Goal: Task Accomplishment & Management: Manage account settings

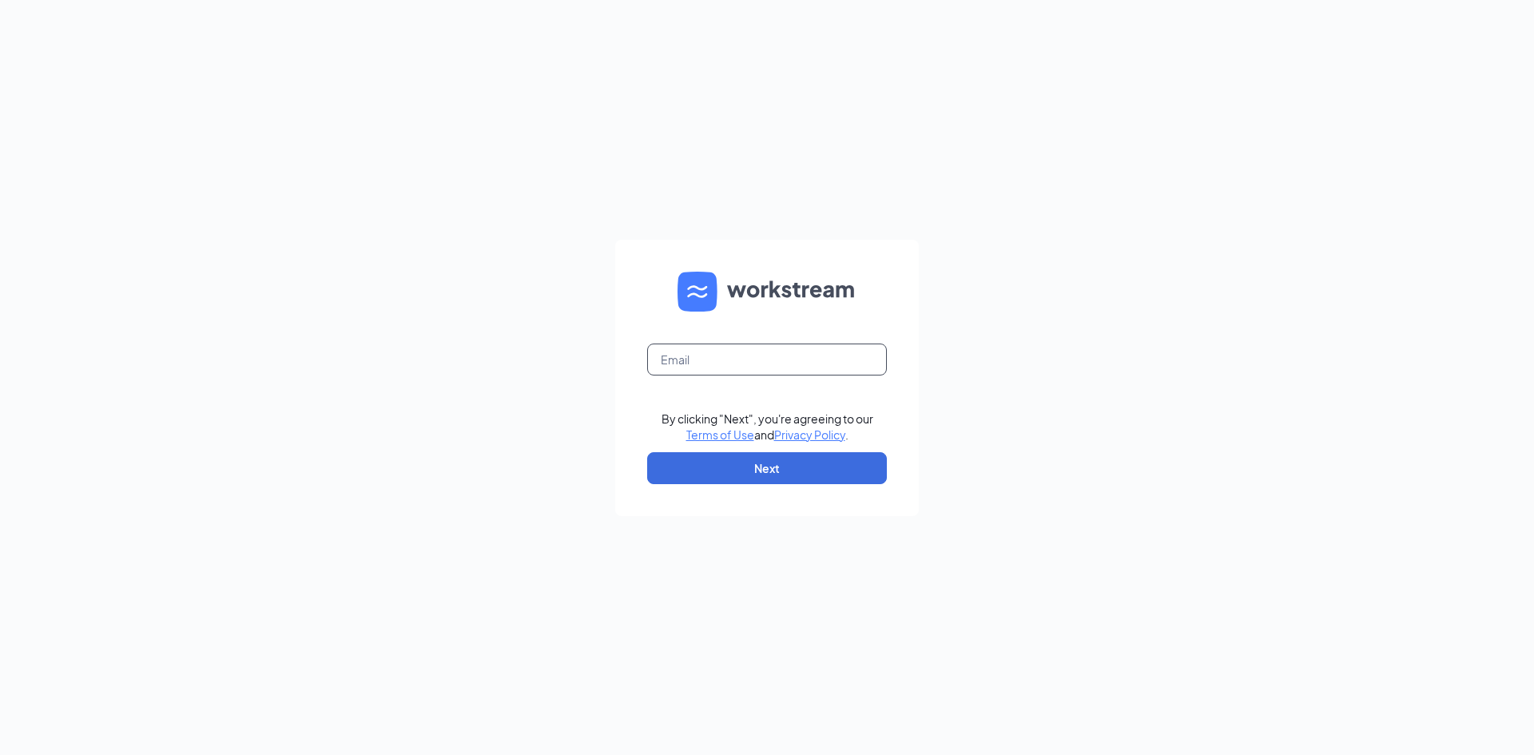
click at [751, 359] on input "text" at bounding box center [767, 360] width 240 height 32
type input "rjshah.dunkin@gmail.com"
click at [785, 472] on button "Next" at bounding box center [767, 468] width 240 height 32
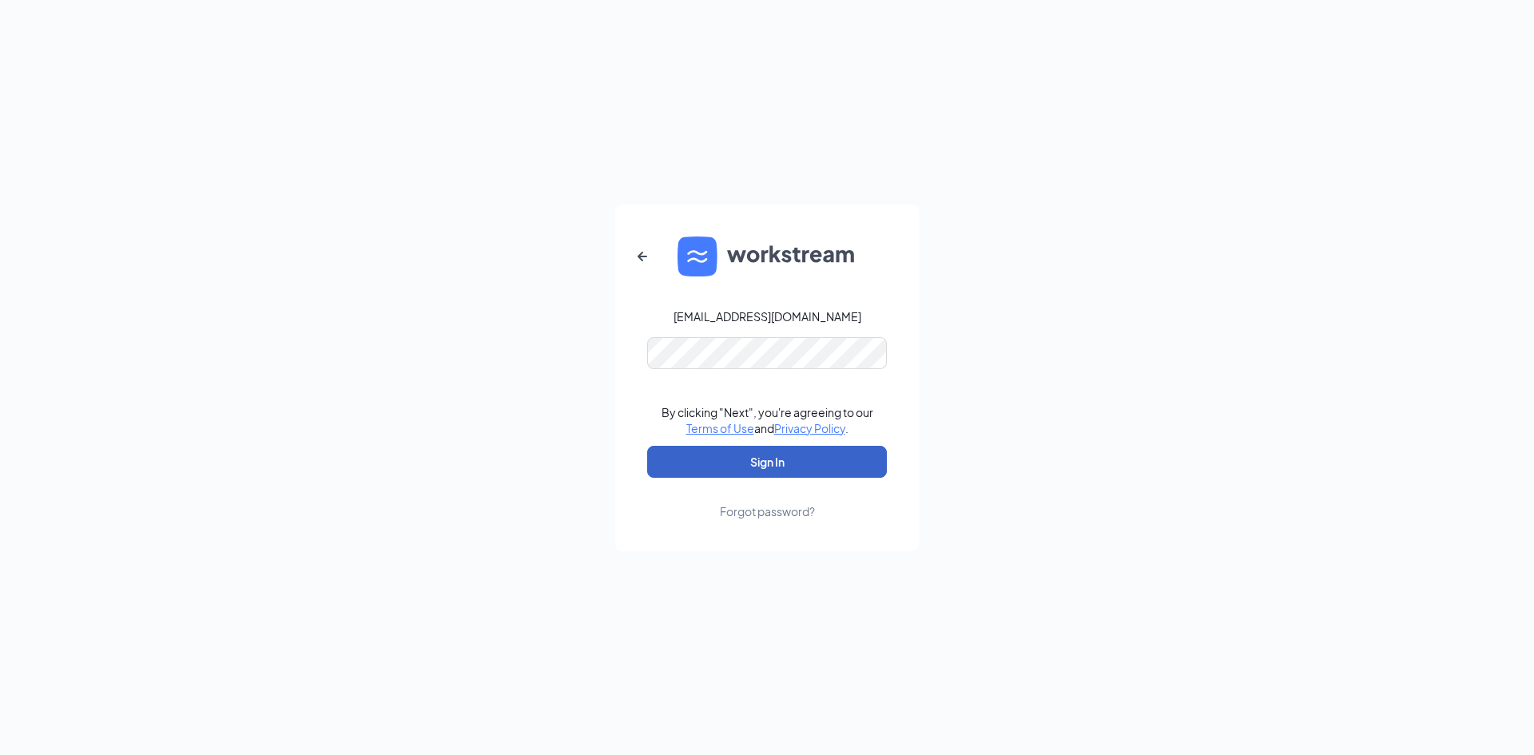
click at [765, 459] on button "Sign In" at bounding box center [767, 462] width 240 height 32
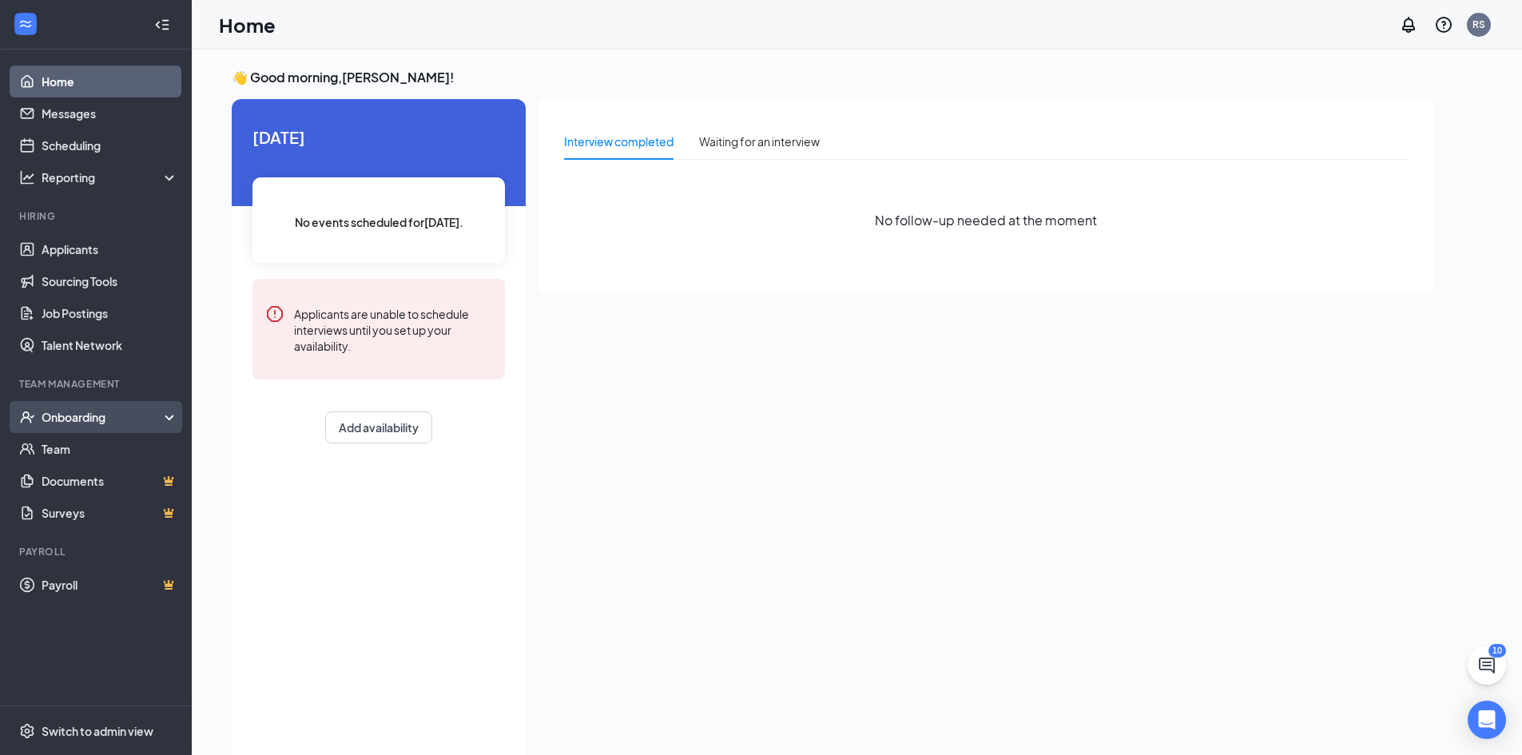
click at [172, 419] on icon at bounding box center [172, 419] width 13 height 0
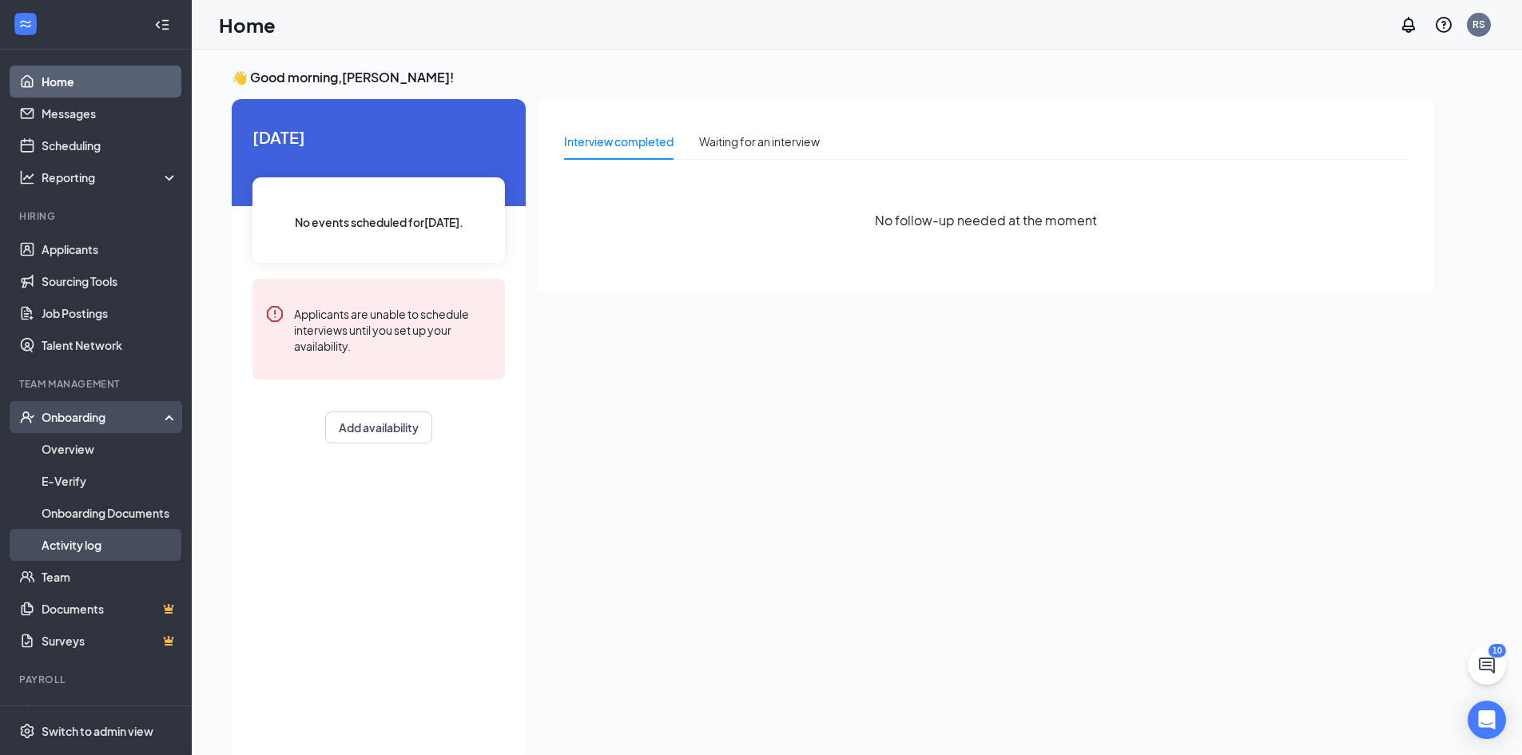
click at [154, 540] on link "Activity log" at bounding box center [110, 545] width 137 height 32
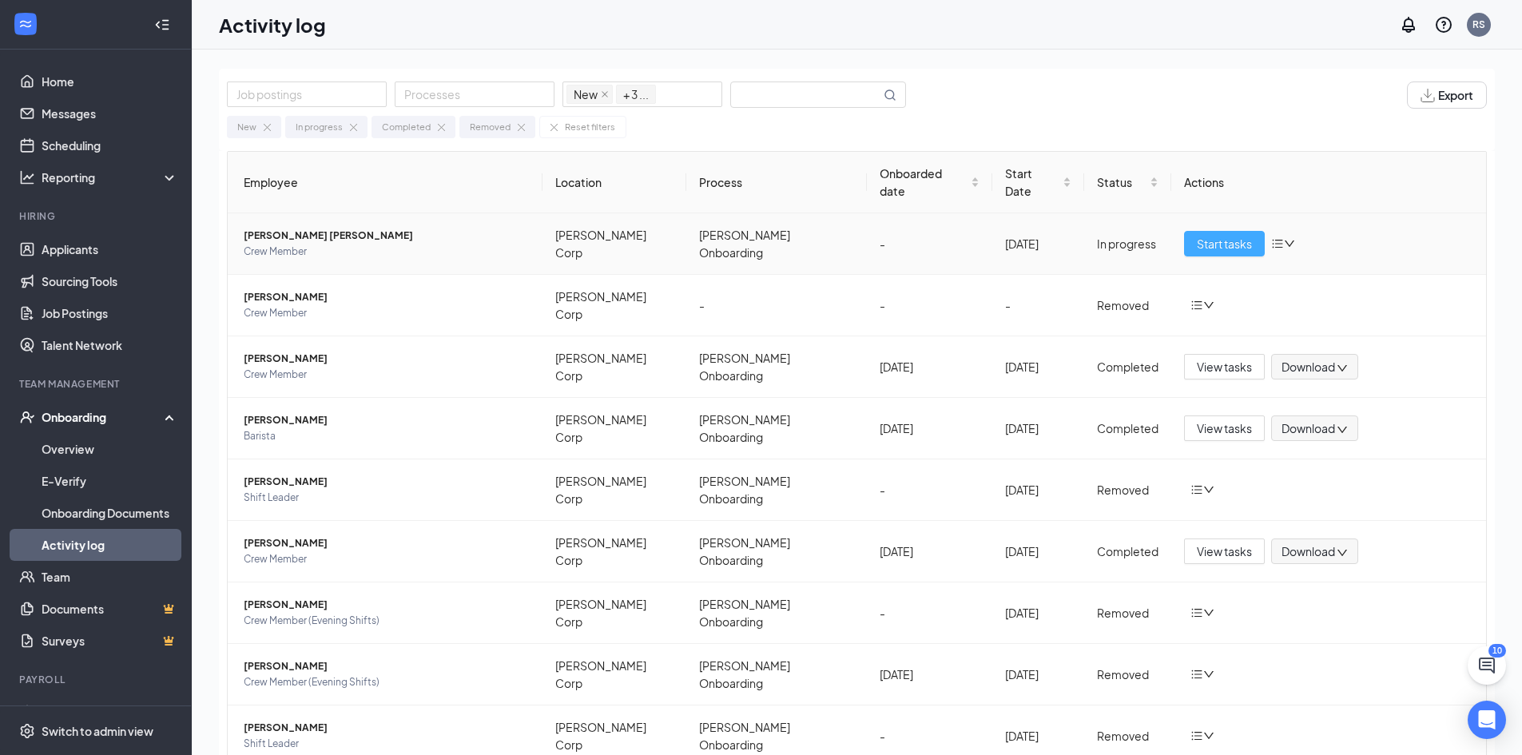
click at [1230, 235] on span "Start tasks" at bounding box center [1224, 244] width 55 height 18
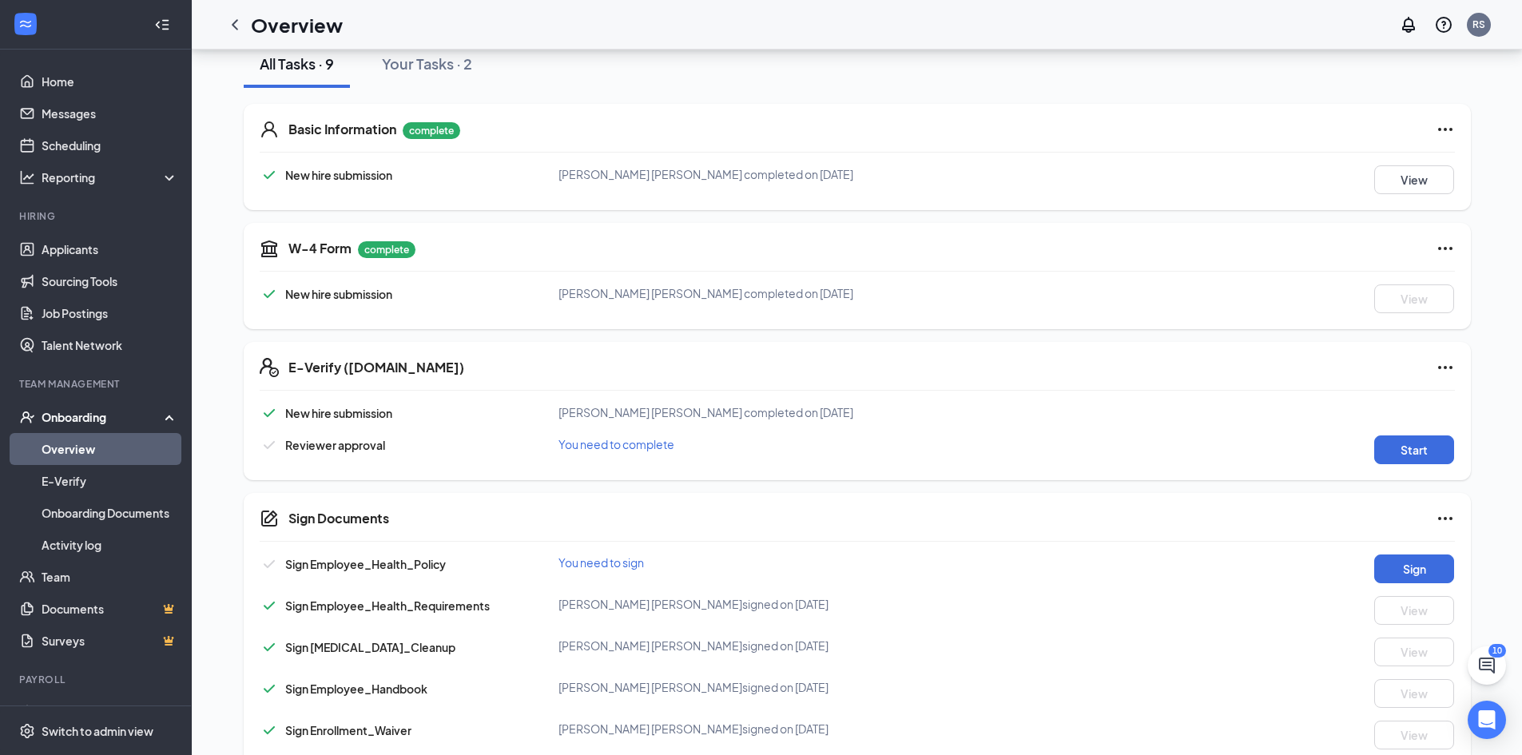
scroll to position [224, 0]
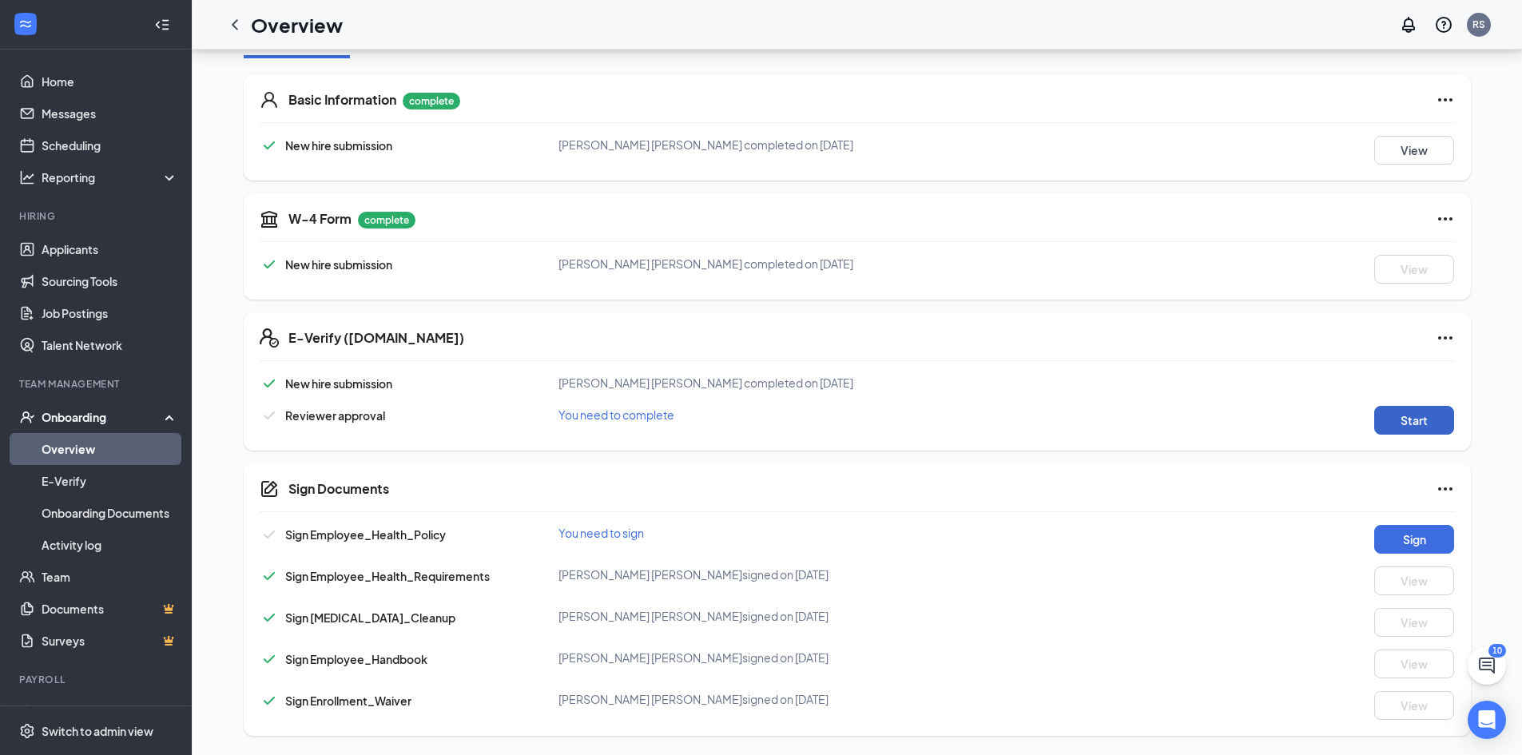
click at [1438, 419] on button "Start" at bounding box center [1414, 420] width 80 height 29
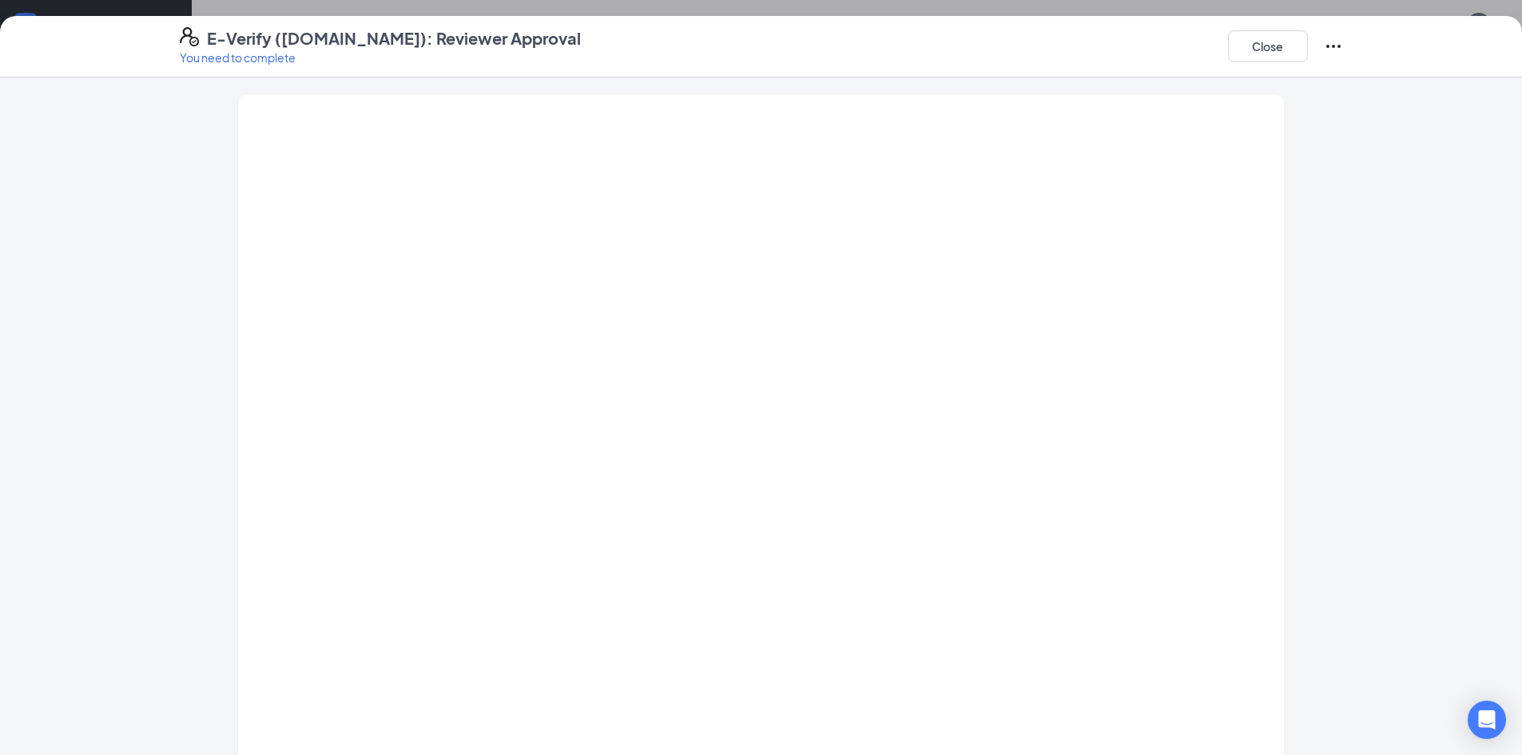
scroll to position [14, 0]
click at [1277, 41] on button "Close" at bounding box center [1268, 46] width 80 height 32
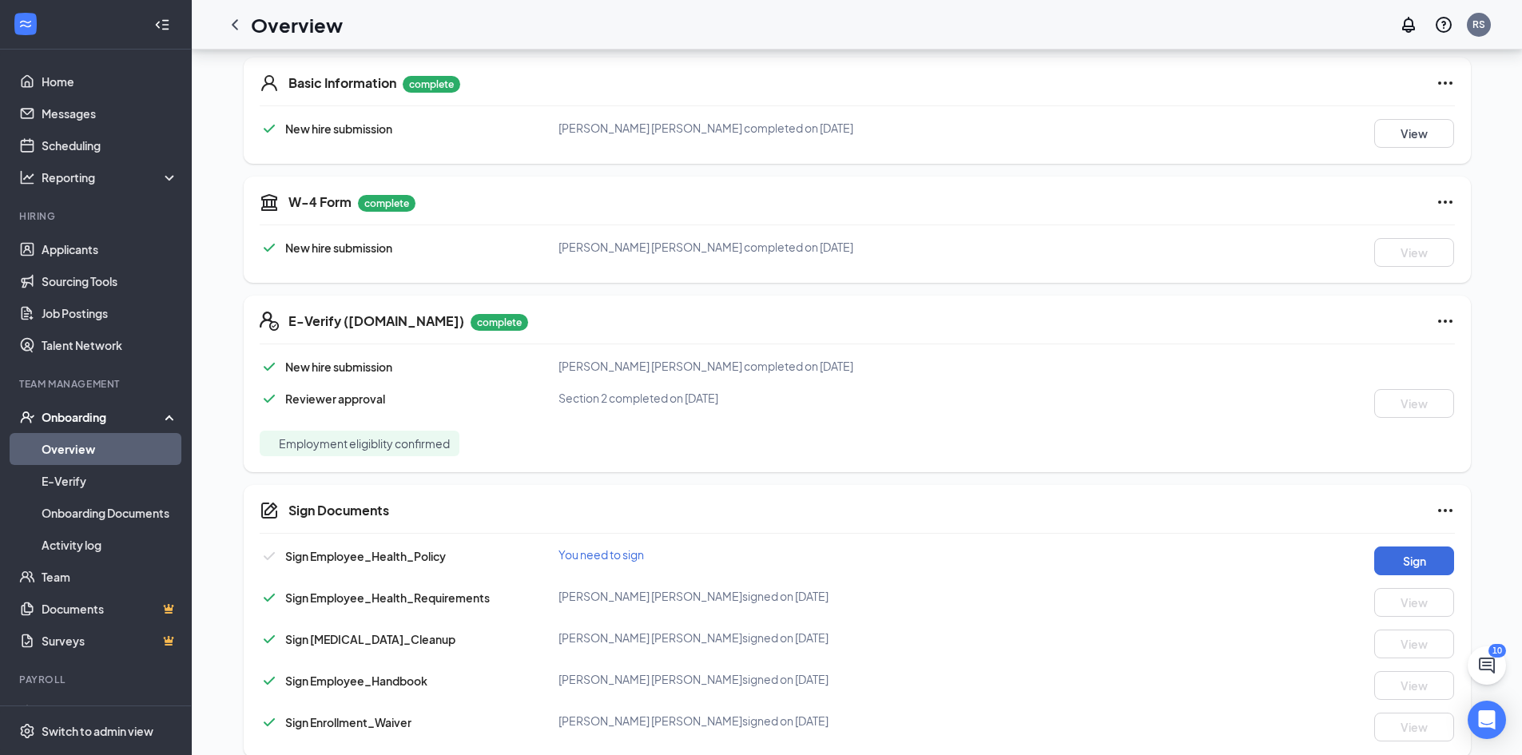
scroll to position [262, 0]
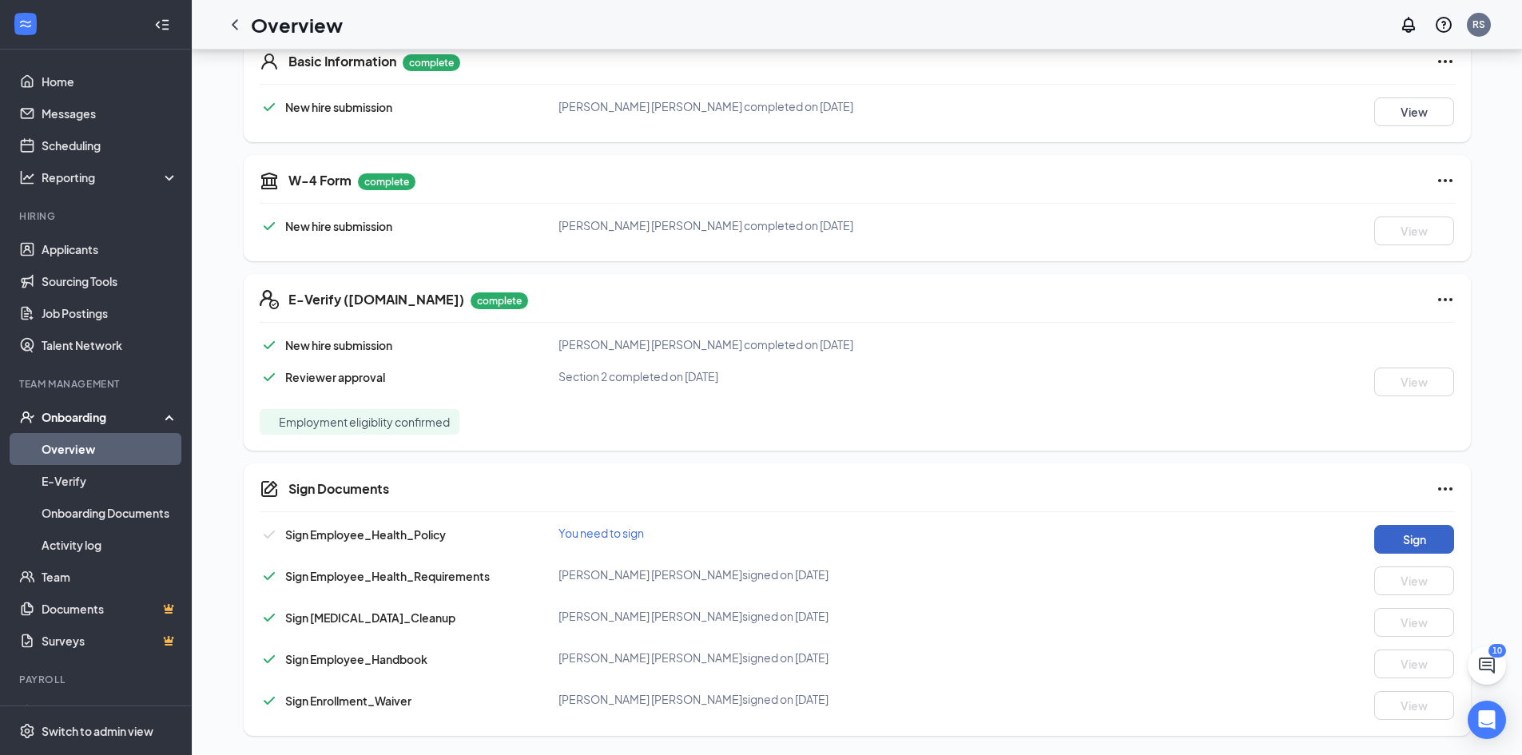
click at [1440, 532] on button "Sign" at bounding box center [1414, 539] width 80 height 29
click at [917, 295] on div "Sign Documents [PERSON_NAME] [PERSON_NAME] completed on [DATE] Close Sign Emplo…" at bounding box center [761, 377] width 1522 height 755
click at [137, 542] on link "Activity log" at bounding box center [110, 545] width 137 height 32
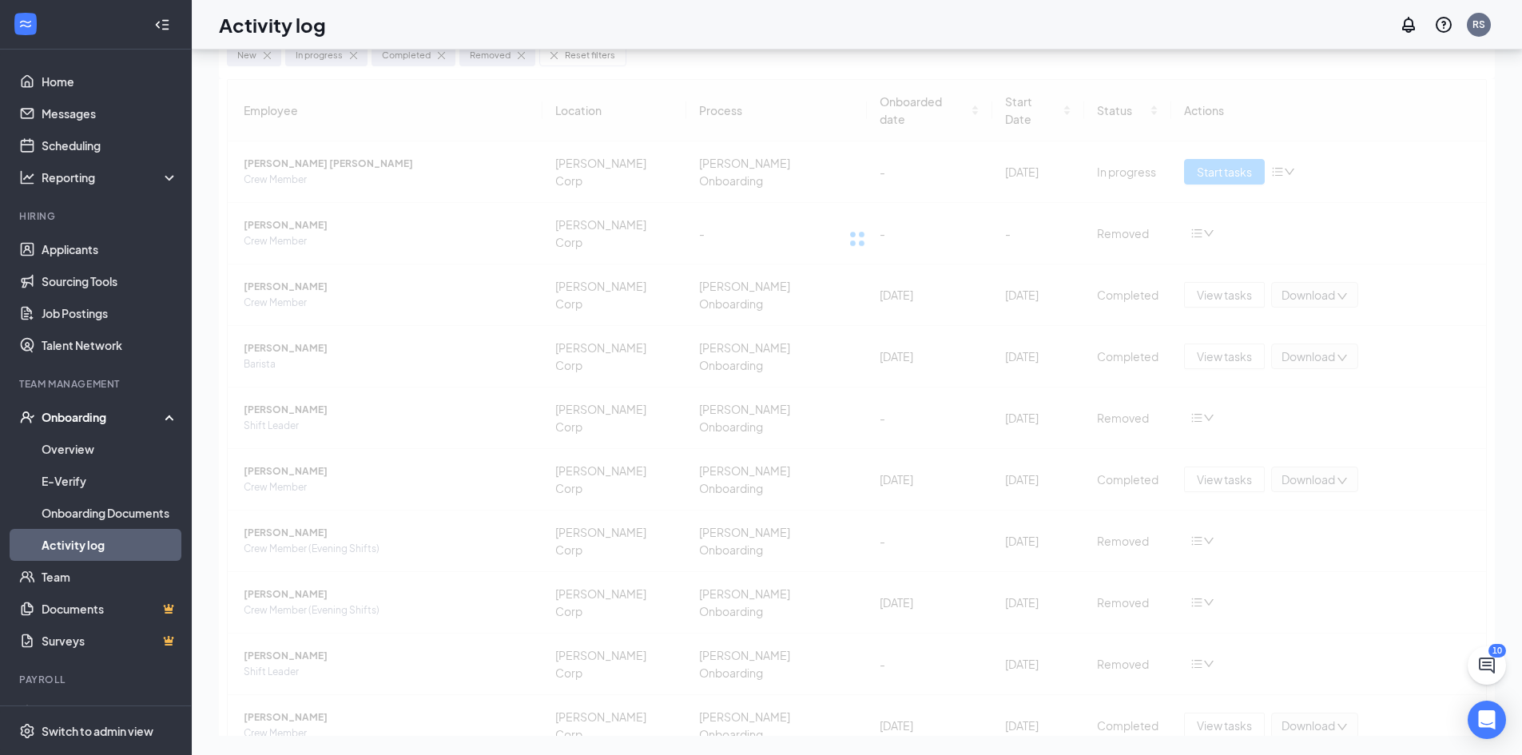
scroll to position [72, 0]
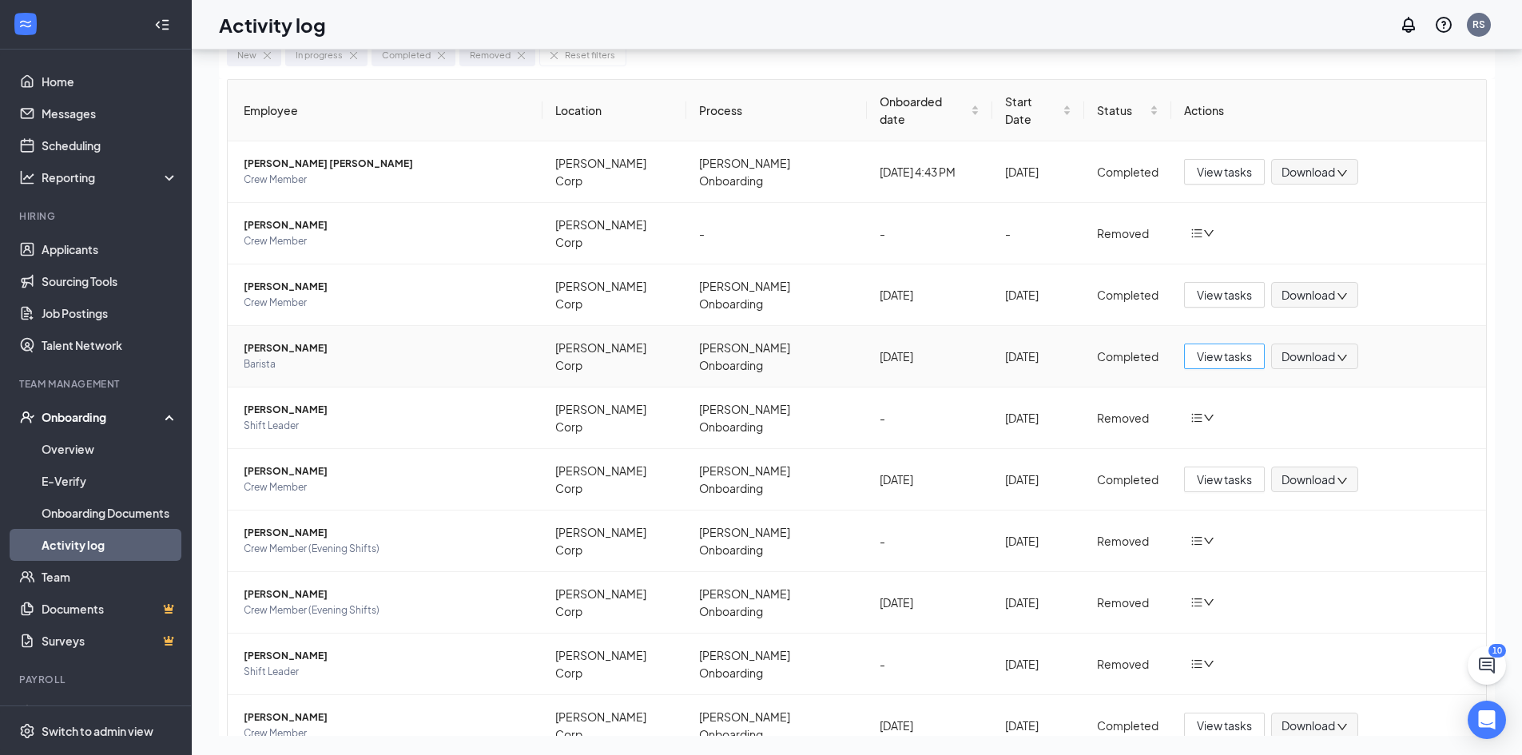
click at [1218, 348] on span "View tasks" at bounding box center [1224, 357] width 55 height 18
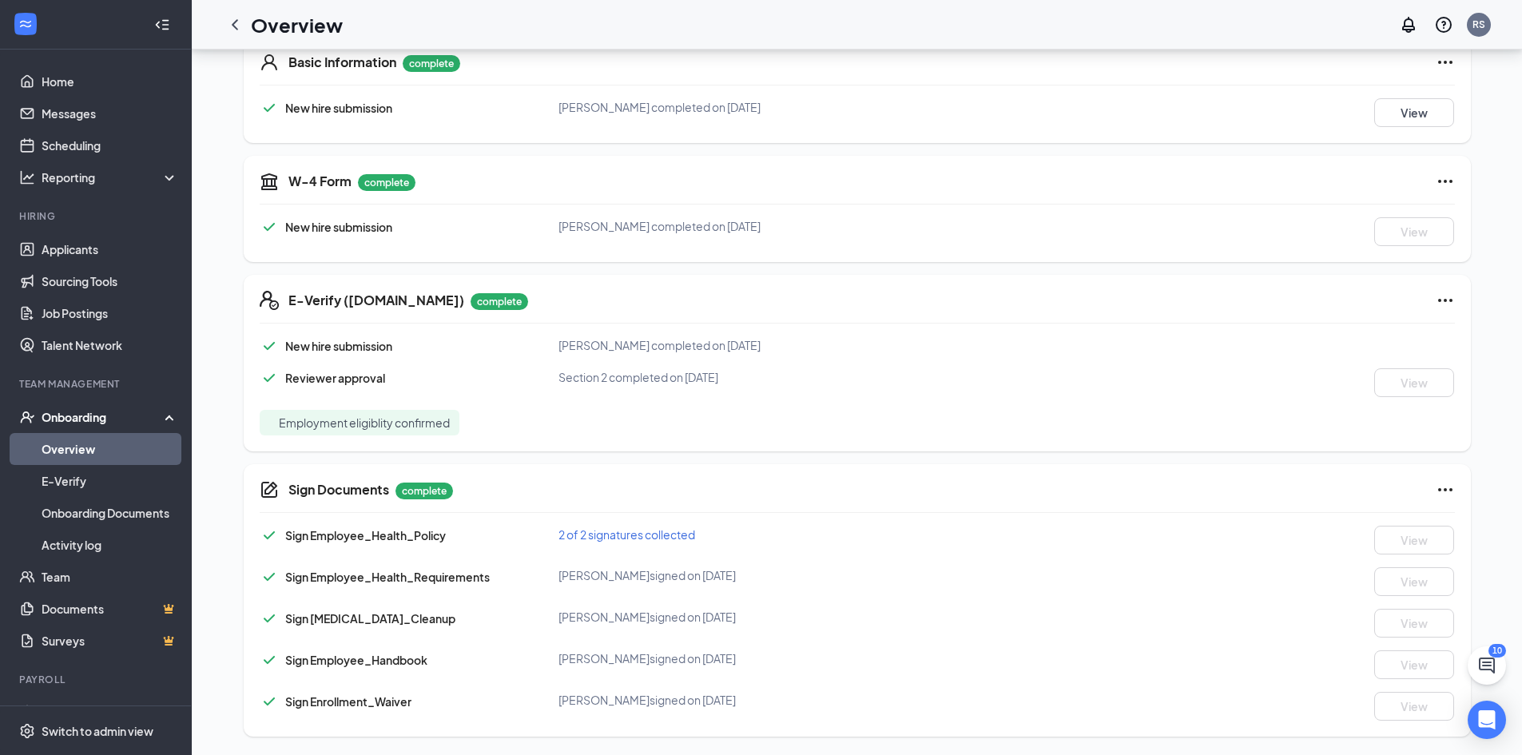
scroll to position [262, 0]
click at [46, 248] on link "Applicants" at bounding box center [110, 249] width 137 height 32
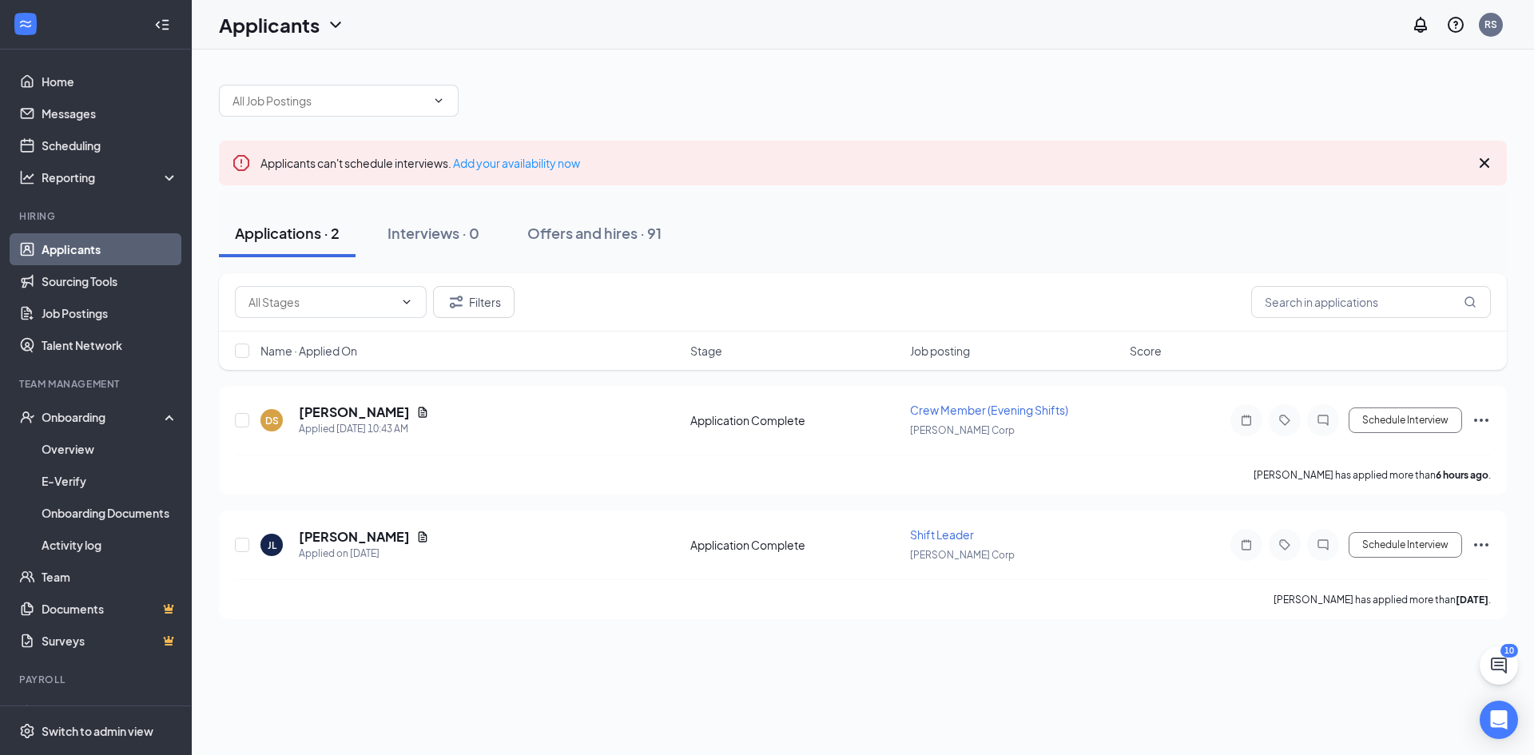
click at [47, 247] on link "Applicants" at bounding box center [110, 249] width 137 height 32
click at [1317, 416] on icon "ChatInactive" at bounding box center [1322, 420] width 19 height 13
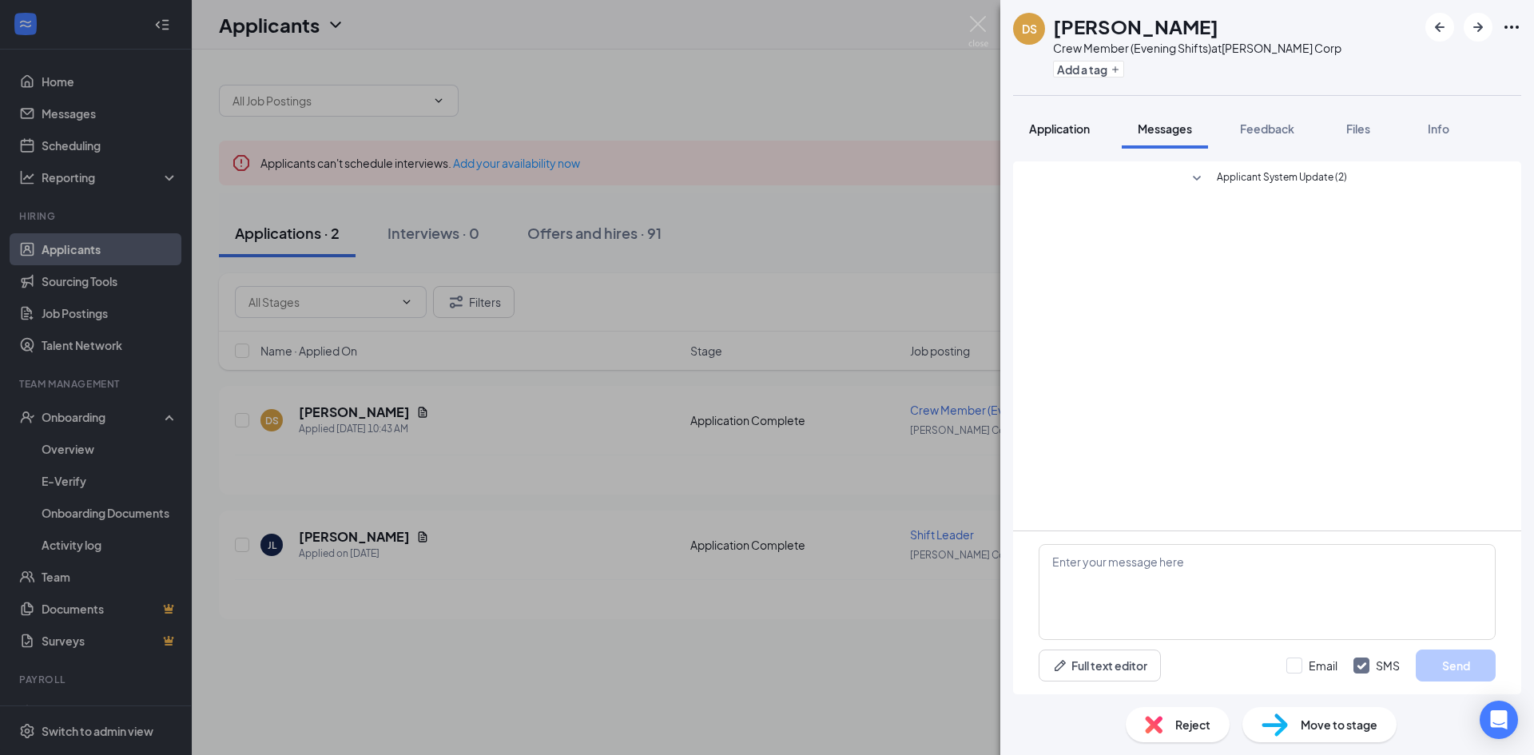
click at [1045, 125] on span "Application" at bounding box center [1059, 128] width 61 height 14
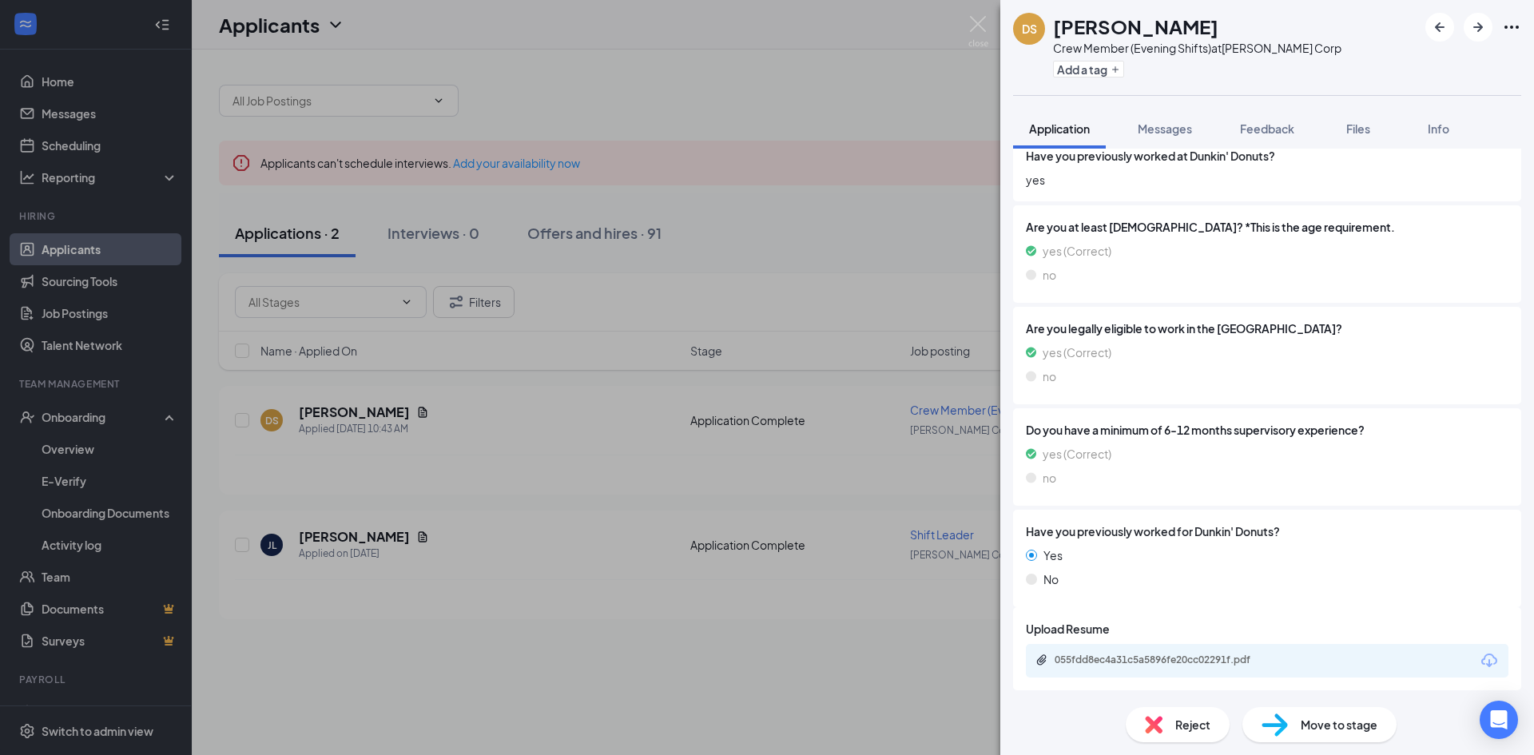
scroll to position [252, 0]
click at [1122, 657] on div "055fdd8ec4a31c5a5896fe20cc02291f.pdf" at bounding box center [1167, 657] width 224 height 13
click at [976, 16] on img at bounding box center [978, 31] width 20 height 31
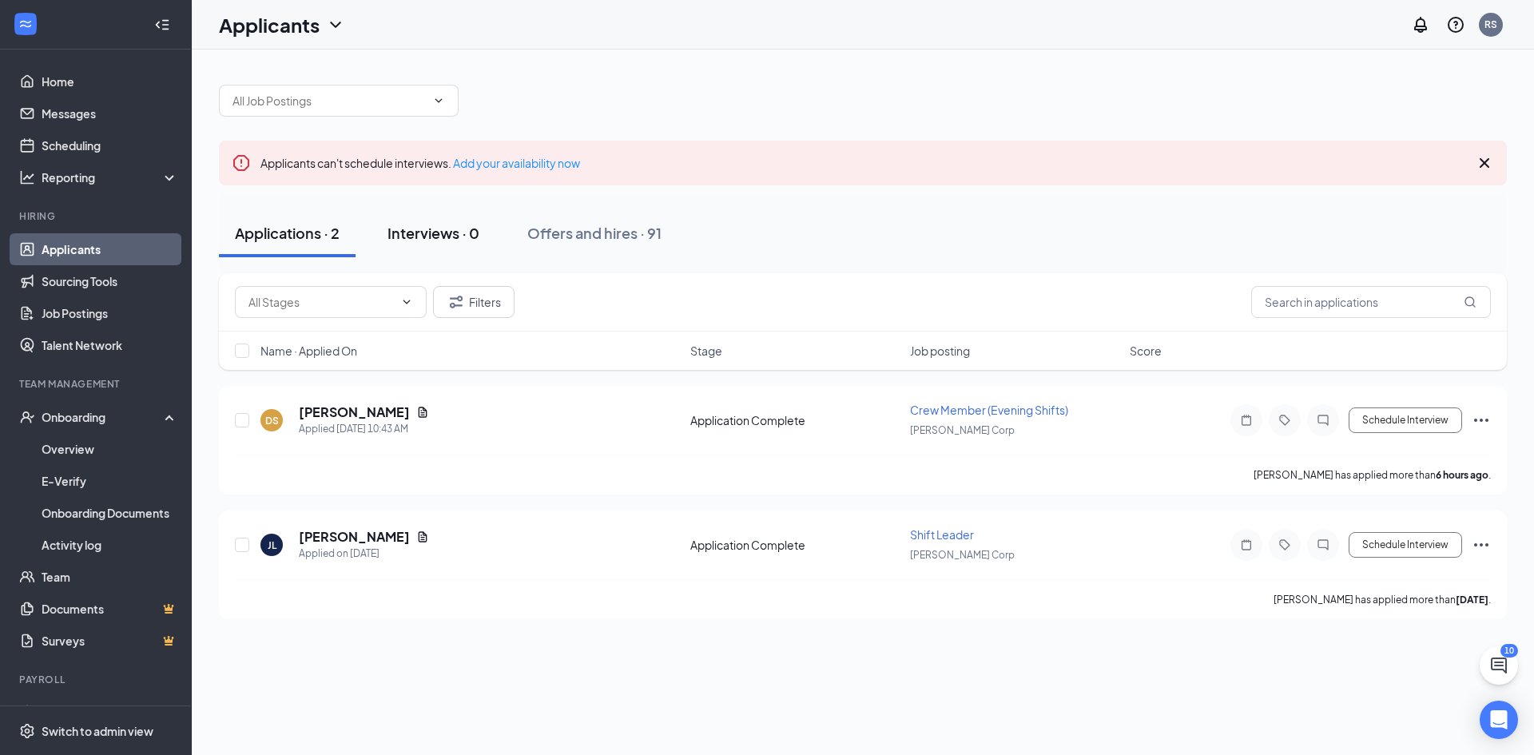
click at [415, 232] on div "Interviews · 0" at bounding box center [433, 233] width 92 height 20
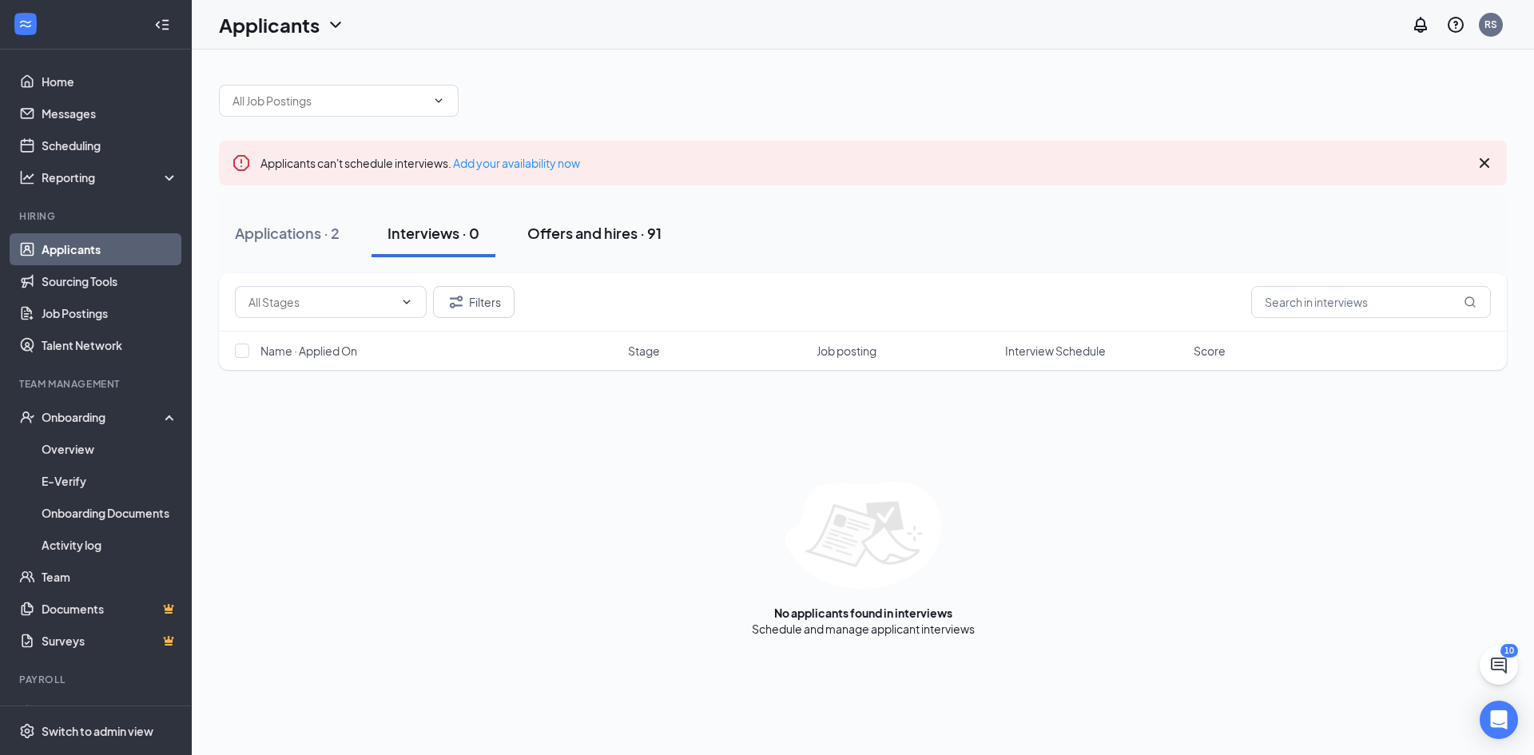
click at [570, 233] on div "Offers and hires · 91" at bounding box center [594, 233] width 134 height 20
